Goal: Navigation & Orientation: Find specific page/section

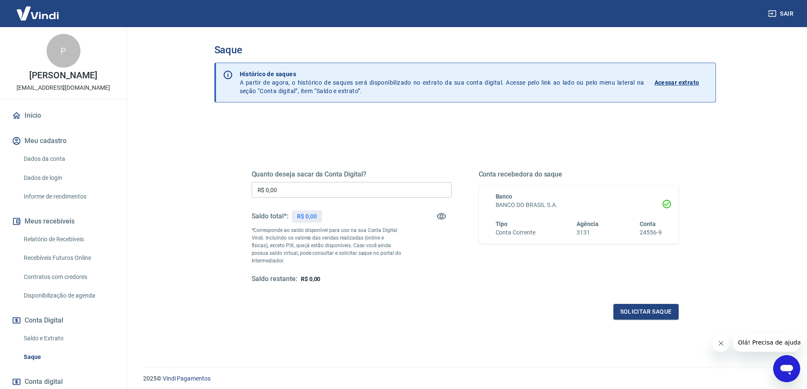
click at [38, 123] on link "Início" at bounding box center [63, 115] width 106 height 19
